Goal: Information Seeking & Learning: Check status

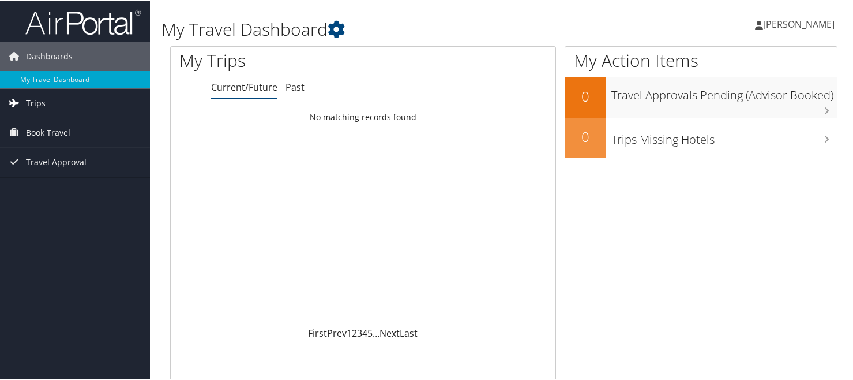
click at [56, 102] on link "Trips" at bounding box center [75, 102] width 150 height 29
click at [51, 104] on link "Trips" at bounding box center [75, 102] width 150 height 29
click at [50, 110] on link "Trips" at bounding box center [75, 102] width 150 height 29
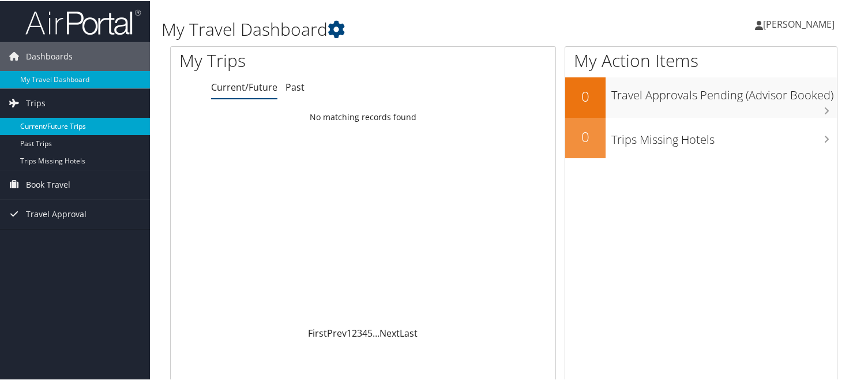
click at [50, 127] on link "Current/Future Trips" at bounding box center [75, 125] width 150 height 17
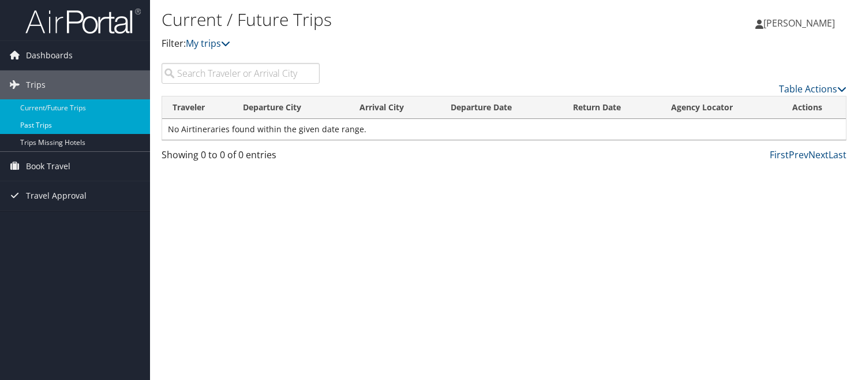
click at [44, 126] on link "Past Trips" at bounding box center [75, 125] width 150 height 17
click at [71, 110] on link "Current/Future Trips" at bounding box center [75, 107] width 150 height 17
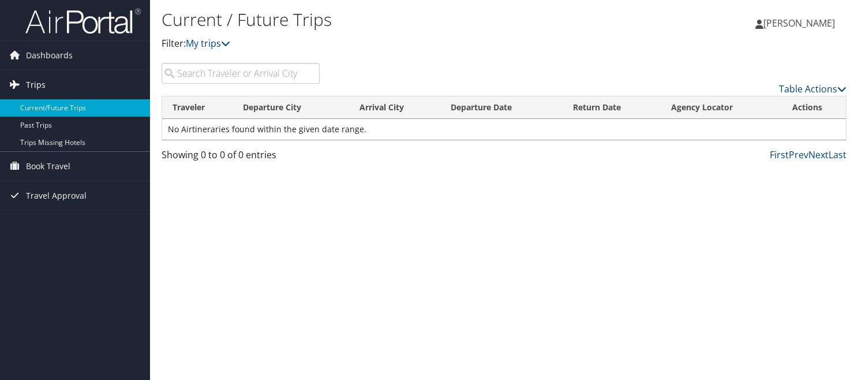
click at [36, 84] on span "Trips" at bounding box center [36, 84] width 20 height 29
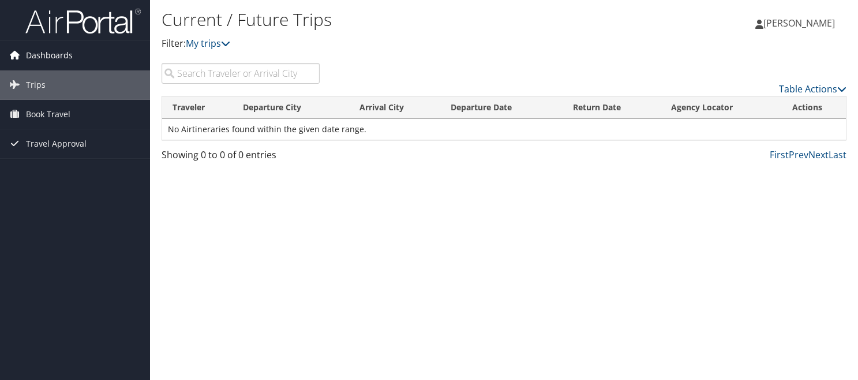
click at [45, 56] on span "Dashboards" at bounding box center [49, 55] width 47 height 29
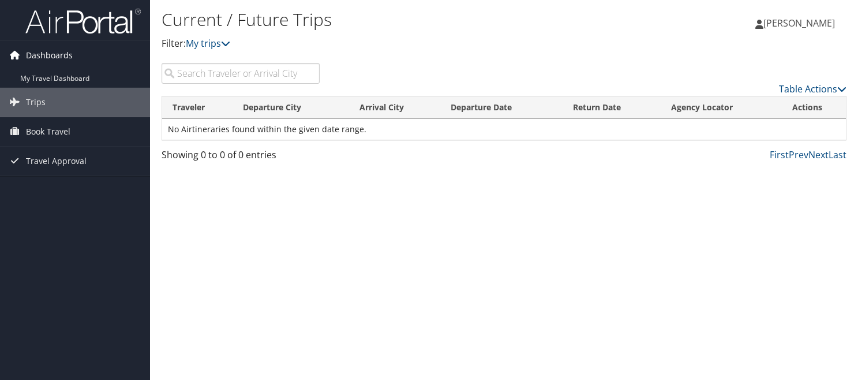
click at [44, 56] on span "Dashboards" at bounding box center [49, 55] width 47 height 29
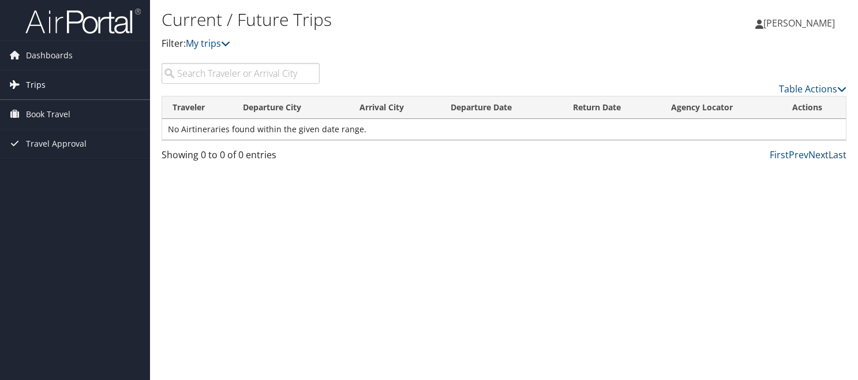
click at [35, 83] on span "Trips" at bounding box center [36, 84] width 20 height 29
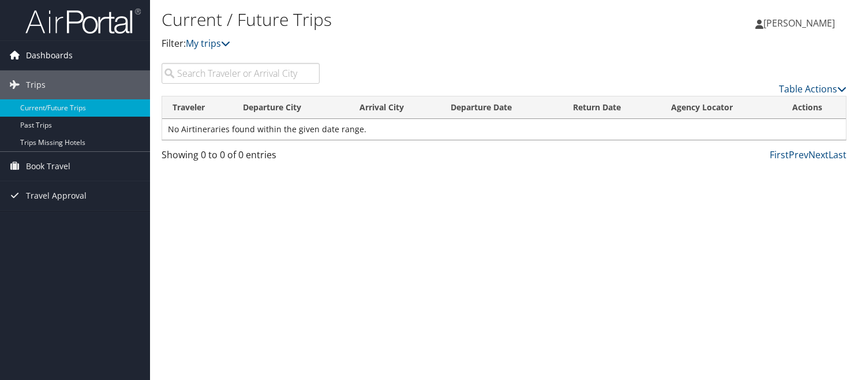
click at [45, 57] on span "Dashboards" at bounding box center [49, 55] width 47 height 29
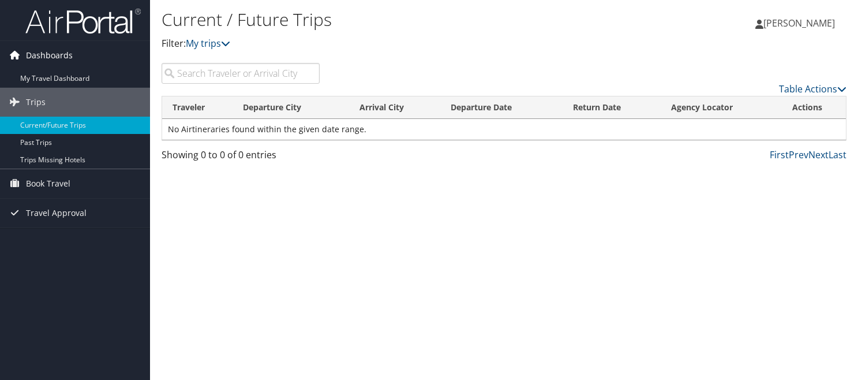
click at [42, 57] on span "Dashboards" at bounding box center [49, 55] width 47 height 29
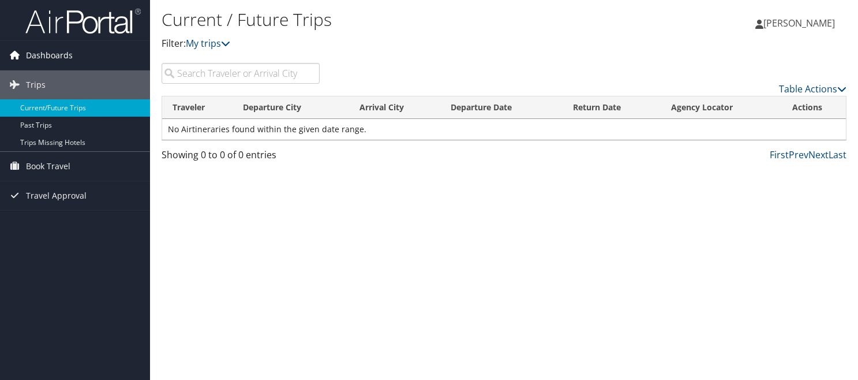
click at [46, 57] on span "Dashboards" at bounding box center [49, 55] width 47 height 29
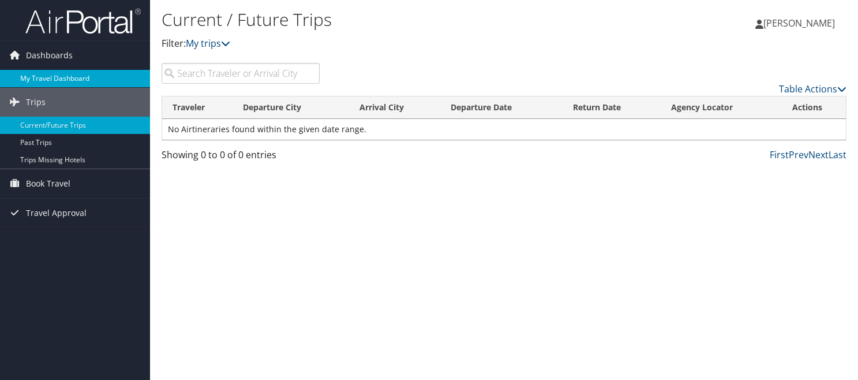
click at [44, 76] on link "My Travel Dashboard" at bounding box center [75, 78] width 150 height 17
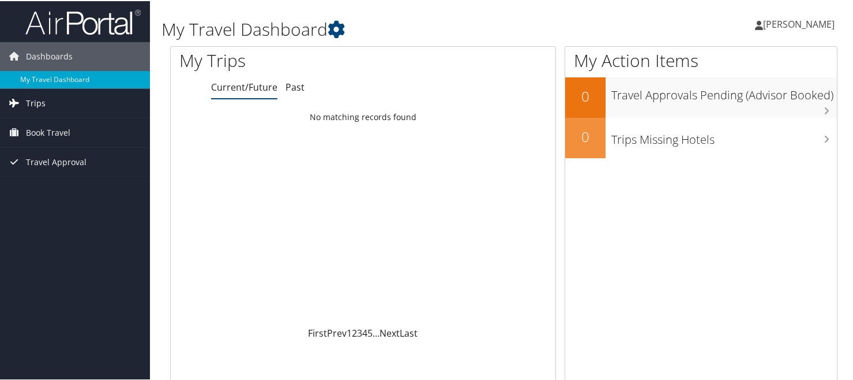
click at [33, 101] on span "Trips" at bounding box center [36, 102] width 20 height 29
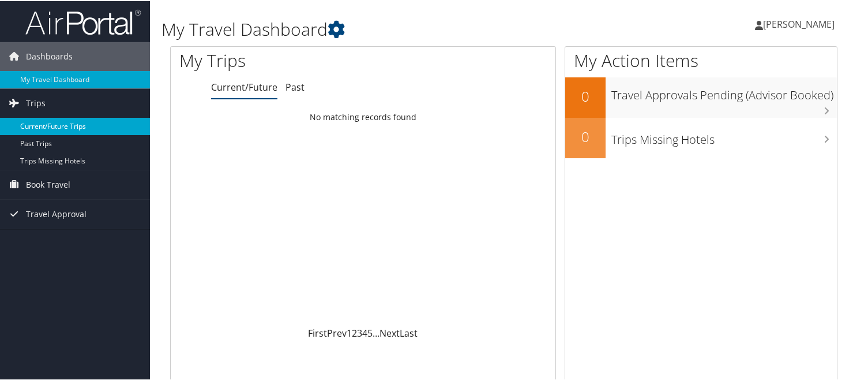
click at [43, 125] on link "Current/Future Trips" at bounding box center [75, 125] width 150 height 17
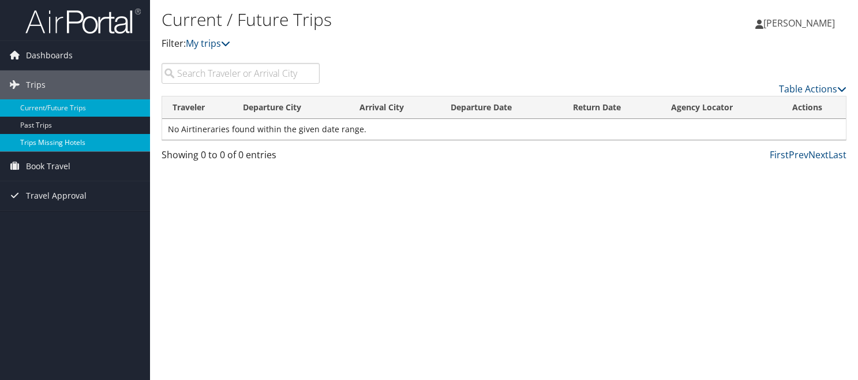
click at [44, 141] on link "Trips Missing Hotels" at bounding box center [75, 142] width 150 height 17
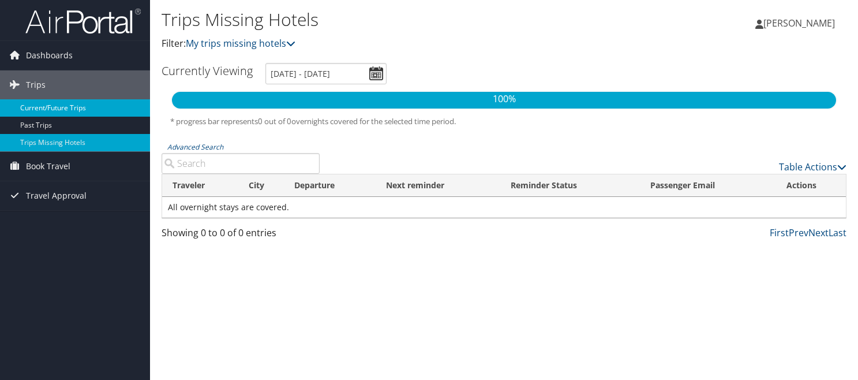
click at [43, 110] on link "Current/Future Trips" at bounding box center [75, 107] width 150 height 17
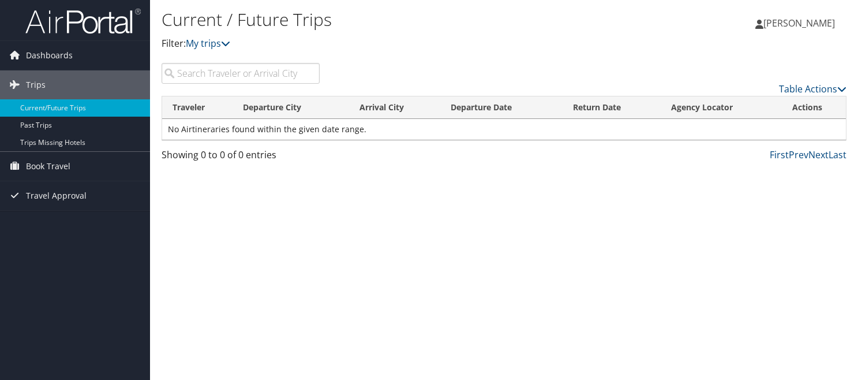
paste input "0017311053991"
type input "0017311053991"
click at [229, 44] on icon at bounding box center [225, 43] width 9 height 9
click at [843, 89] on icon at bounding box center [841, 88] width 9 height 9
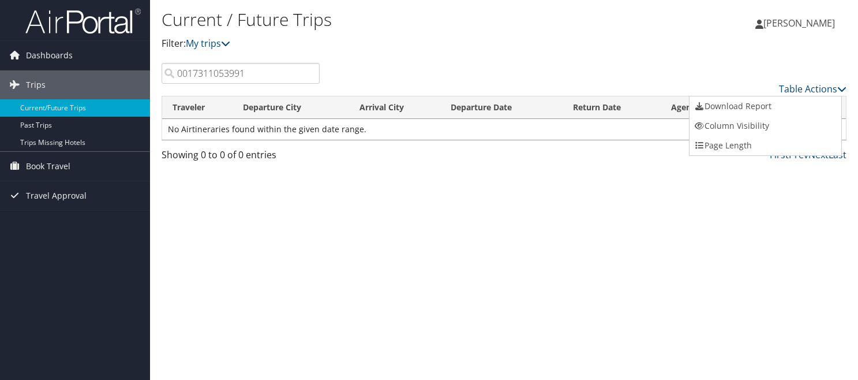
click at [813, 66] on div at bounding box center [429, 190] width 858 height 380
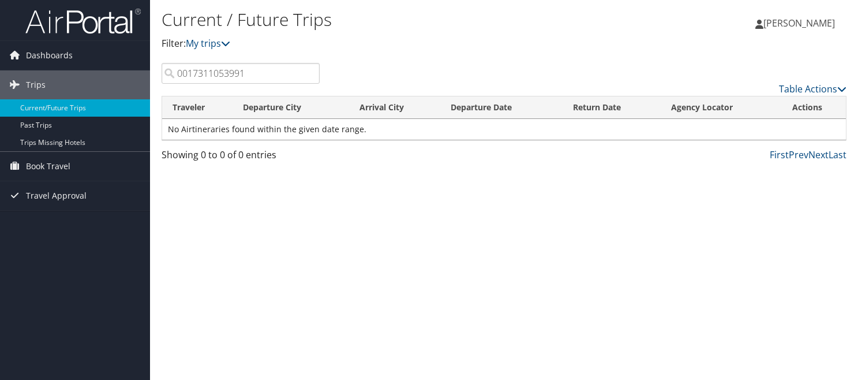
click at [774, 22] on span "[PERSON_NAME]" at bounding box center [799, 23] width 72 height 13
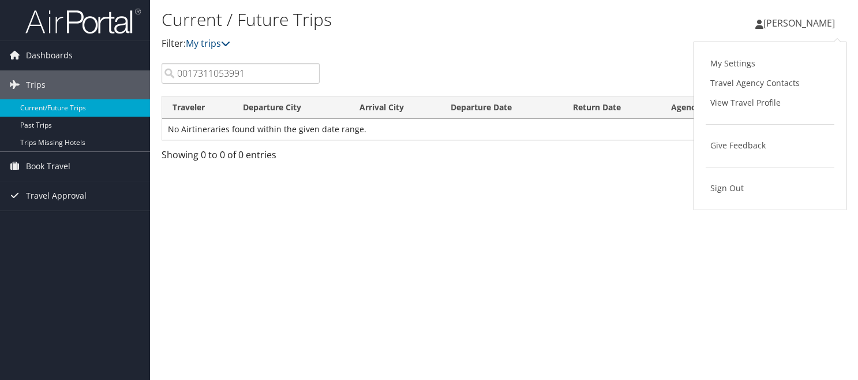
click at [167, 73] on input "0017311053991" at bounding box center [241, 73] width 158 height 21
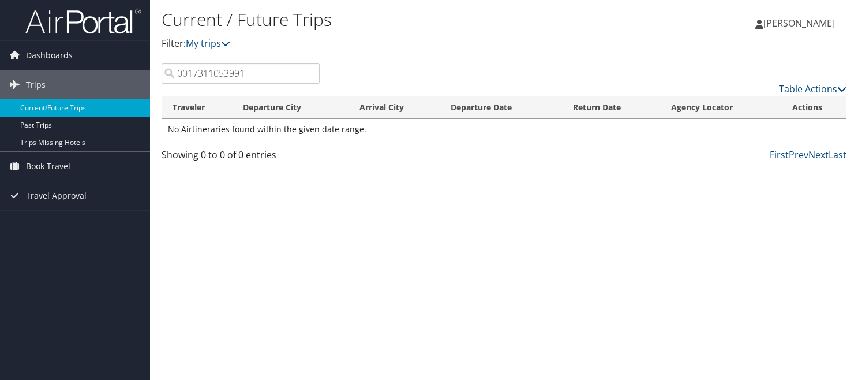
click at [167, 73] on input "0017311053991" at bounding box center [241, 73] width 158 height 21
click at [168, 72] on input "0017311053991" at bounding box center [241, 73] width 158 height 21
click at [39, 124] on link "Past Trips" at bounding box center [75, 125] width 150 height 17
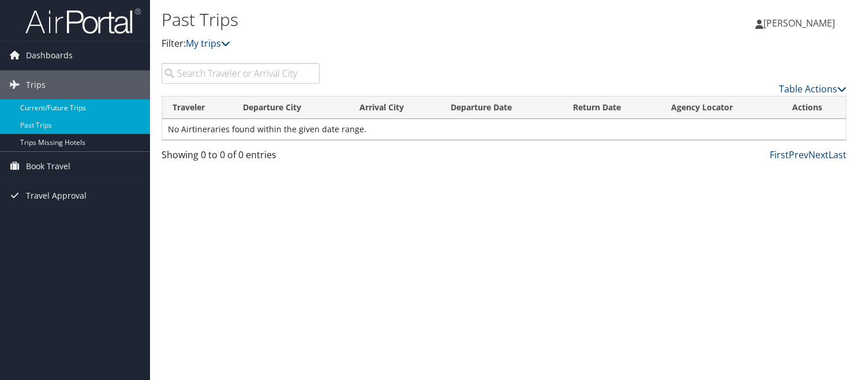
click at [47, 105] on link "Current/Future Trips" at bounding box center [75, 107] width 150 height 17
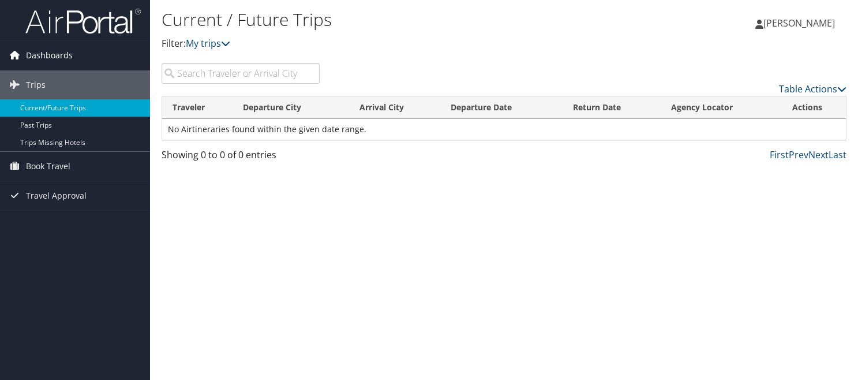
click at [44, 55] on span "Dashboards" at bounding box center [49, 55] width 47 height 29
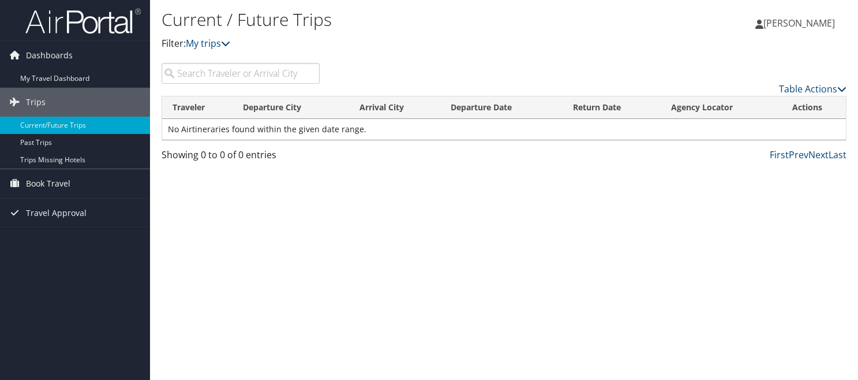
click at [248, 74] on input "search" at bounding box center [241, 73] width 158 height 21
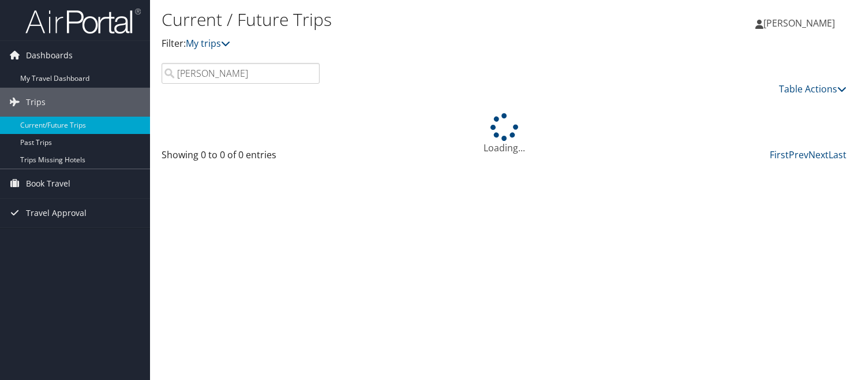
drag, startPoint x: 171, startPoint y: 81, endPoint x: 166, endPoint y: 72, distance: 10.6
click at [166, 72] on input "Vanzant" at bounding box center [241, 73] width 158 height 21
click at [167, 72] on input "Vanzant" at bounding box center [241, 73] width 158 height 21
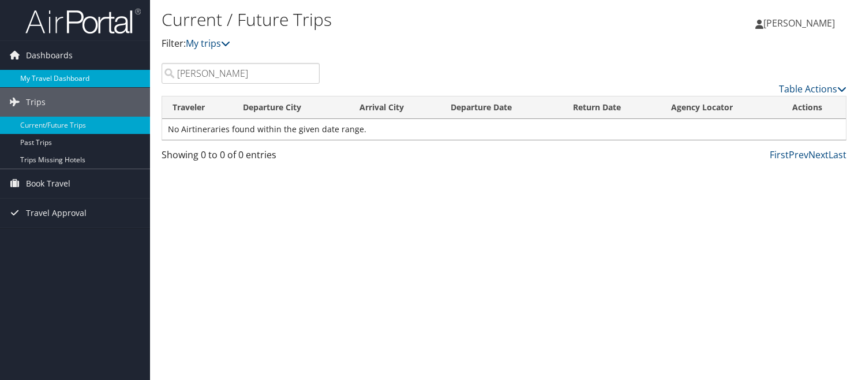
type input "Vanzant"
click at [57, 74] on link "My Travel Dashboard" at bounding box center [75, 78] width 150 height 17
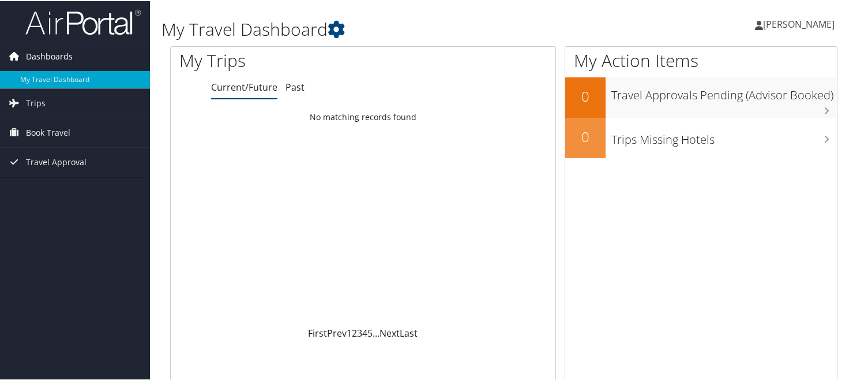
click at [33, 52] on span "Dashboards" at bounding box center [49, 55] width 47 height 29
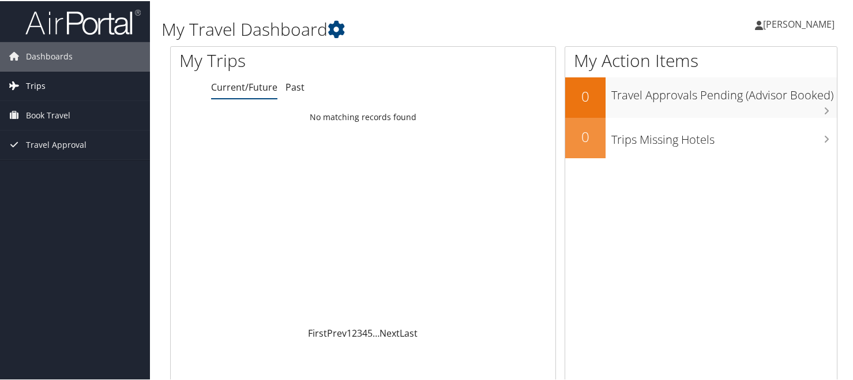
click at [31, 84] on span "Trips" at bounding box center [36, 84] width 20 height 29
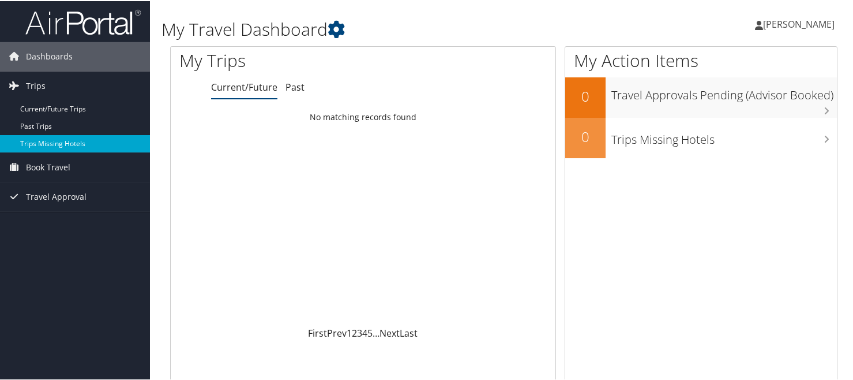
click at [51, 140] on link "Trips Missing Hotels" at bounding box center [75, 142] width 150 height 17
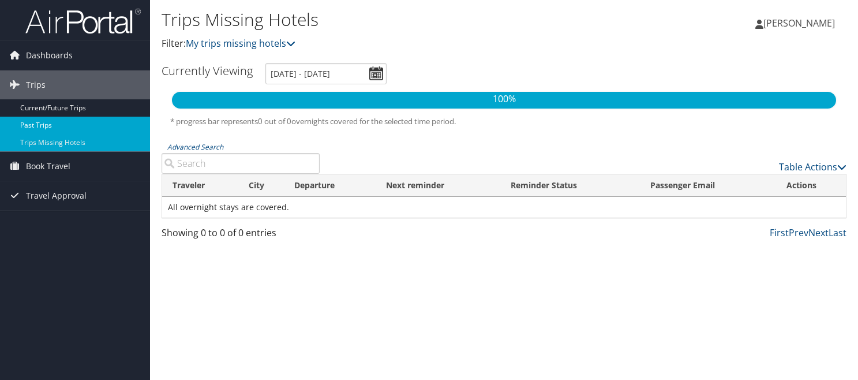
click at [47, 122] on link "Past Trips" at bounding box center [75, 125] width 150 height 17
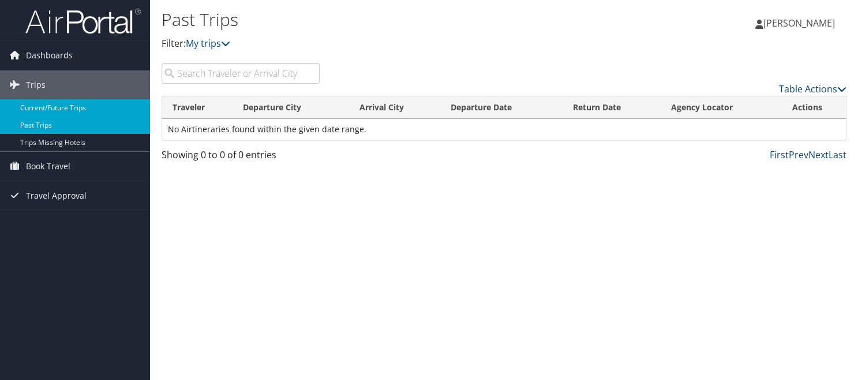
click at [44, 107] on link "Current/Future Trips" at bounding box center [75, 107] width 150 height 17
